Goal: Information Seeking & Learning: Learn about a topic

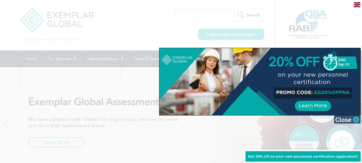
click at [344, 120] on img at bounding box center [347, 119] width 27 height 8
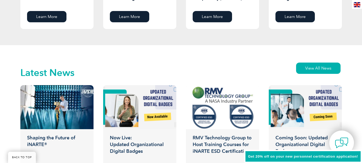
scroll to position [786, 0]
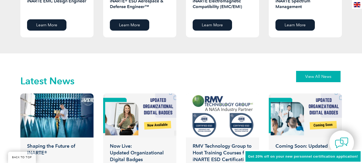
click at [312, 76] on link "View All News" at bounding box center [318, 76] width 44 height 11
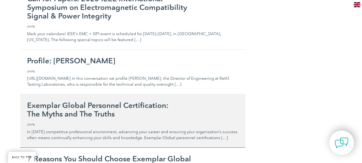
scroll to position [1089, 0]
